Goal: Information Seeking & Learning: Learn about a topic

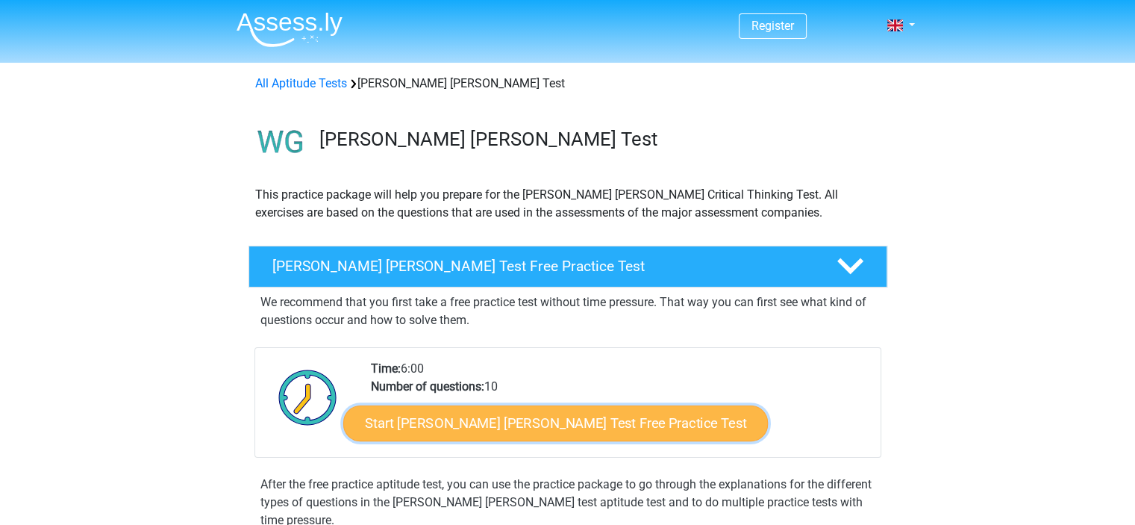
click at [509, 435] on link "Start Watson Glaser Test Free Practice Test" at bounding box center [555, 423] width 425 height 36
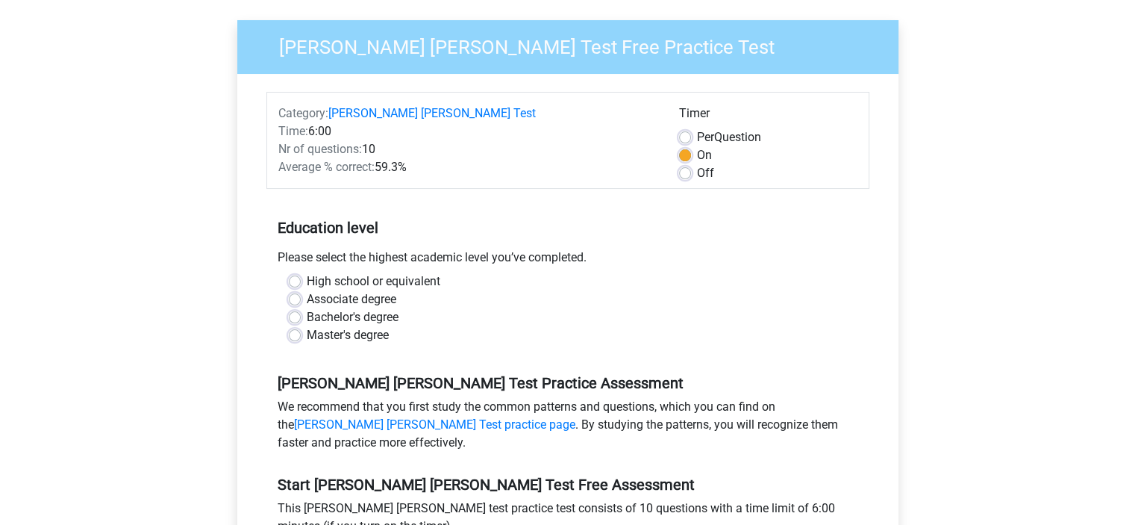
scroll to position [139, 0]
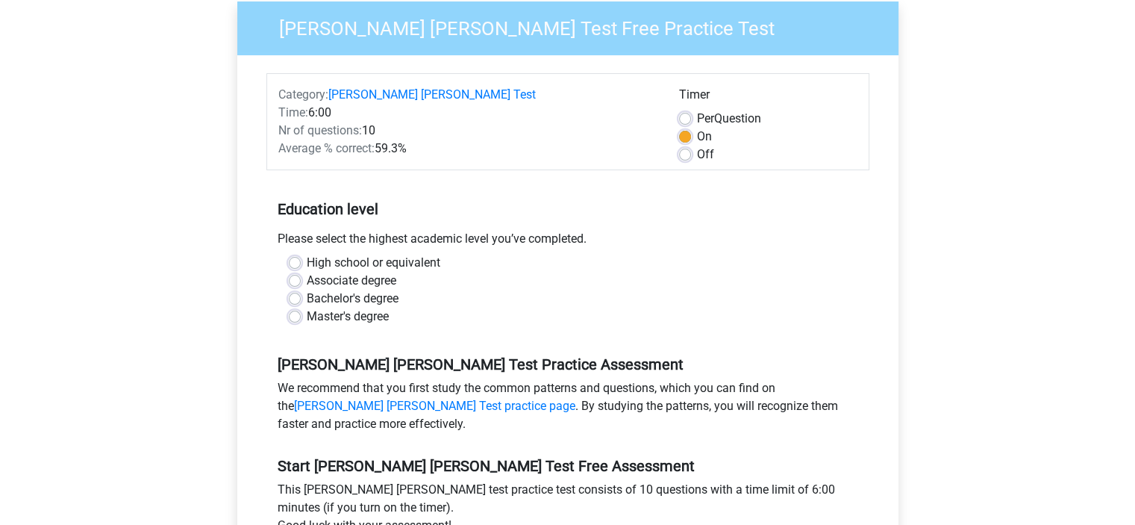
click at [697, 146] on label "Off" at bounding box center [705, 155] width 17 height 18
click at [688, 146] on input "Off" at bounding box center [685, 153] width 12 height 15
radio input "true"
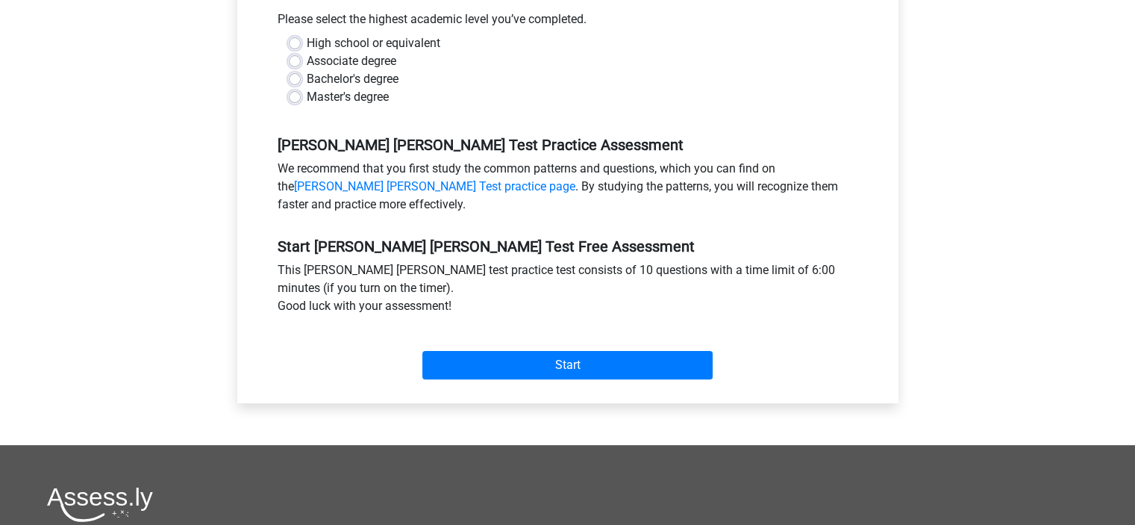
scroll to position [368, 0]
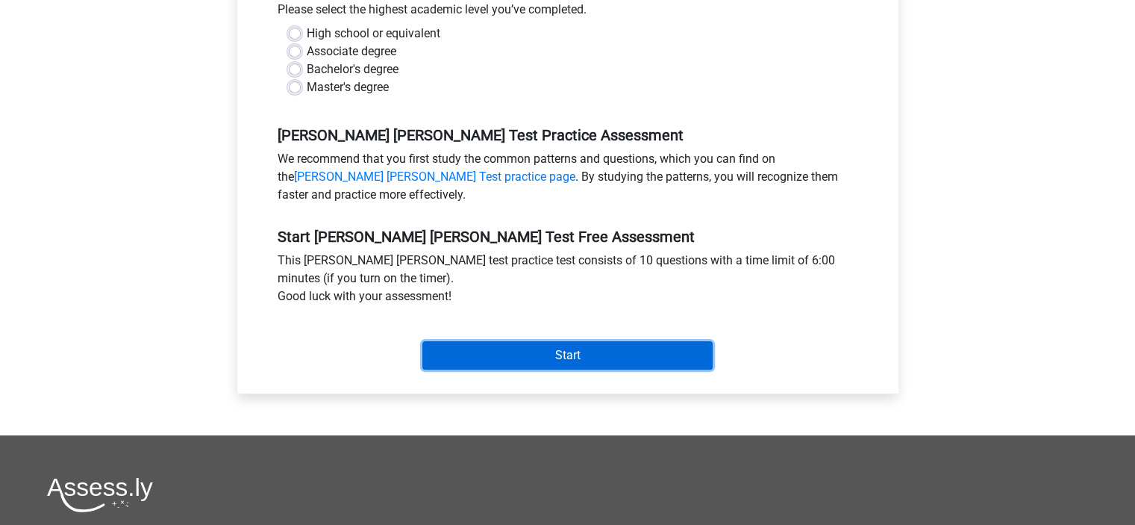
click at [465, 341] on input "Start" at bounding box center [568, 355] width 290 height 28
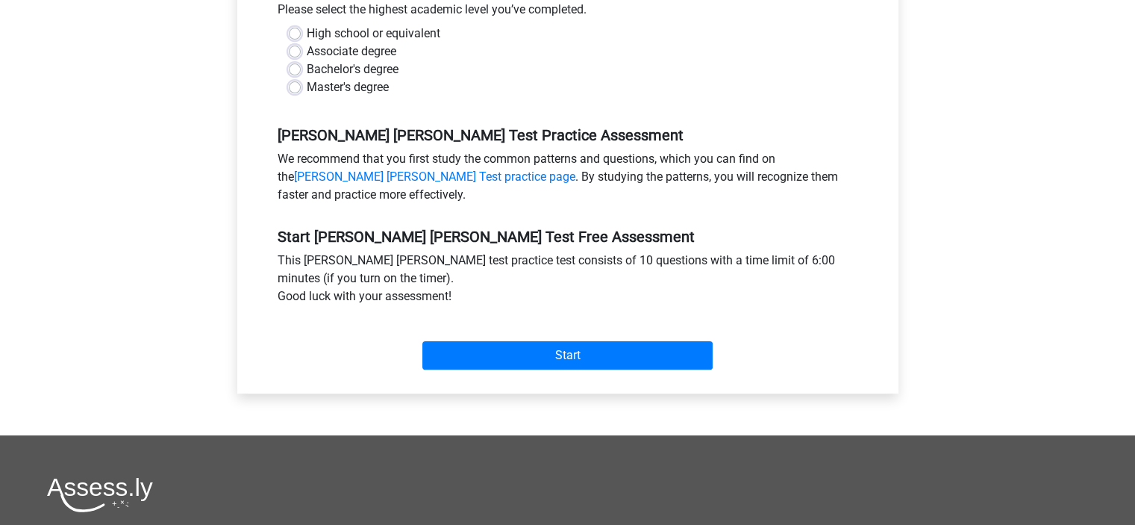
click at [609, 60] on div "Bachelor's degree" at bounding box center [568, 69] width 558 height 18
click at [307, 78] on label "Master's degree" at bounding box center [348, 87] width 82 height 18
click at [295, 78] on input "Master's degree" at bounding box center [295, 85] width 12 height 15
radio input "true"
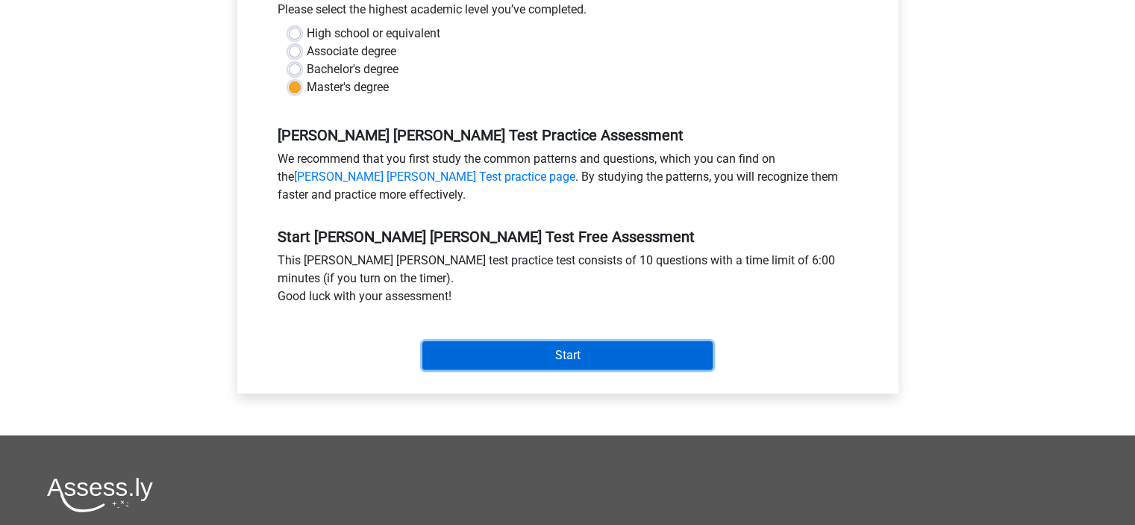
click at [587, 341] on input "Start" at bounding box center [568, 355] width 290 height 28
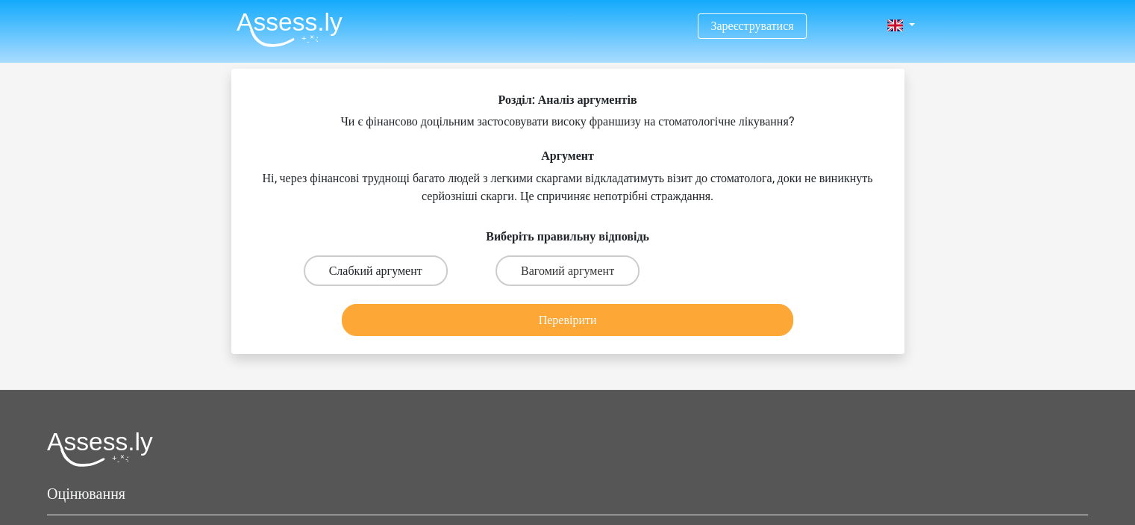
click at [358, 270] on font "Слабкий аргумент" at bounding box center [375, 271] width 93 height 14
click at [375, 270] on input "Слабкий аргумент" at bounding box center [380, 275] width 10 height 10
radio input "true"
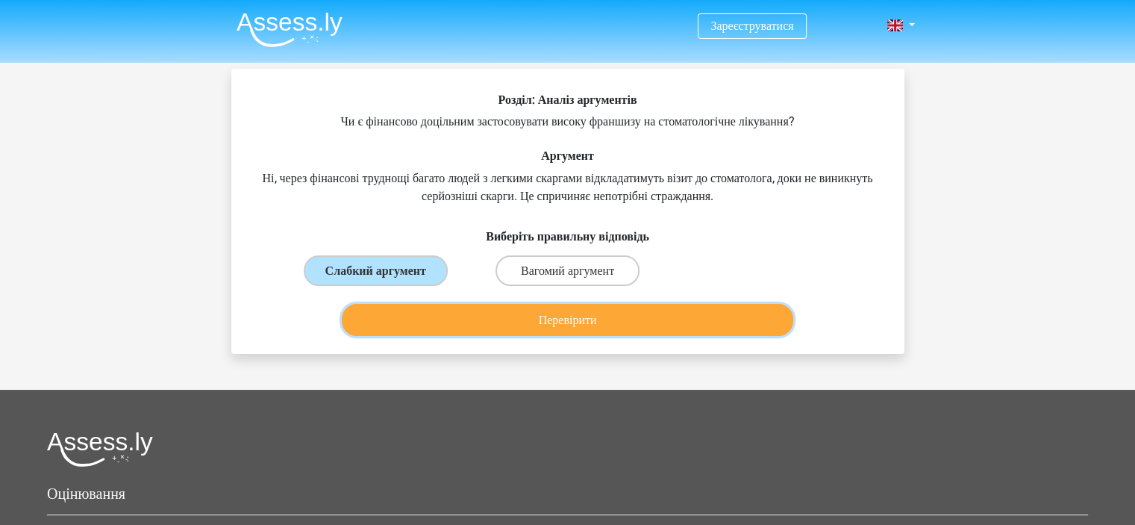
click at [591, 320] on font "Перевірити" at bounding box center [568, 320] width 58 height 14
